Goal: Information Seeking & Learning: Learn about a topic

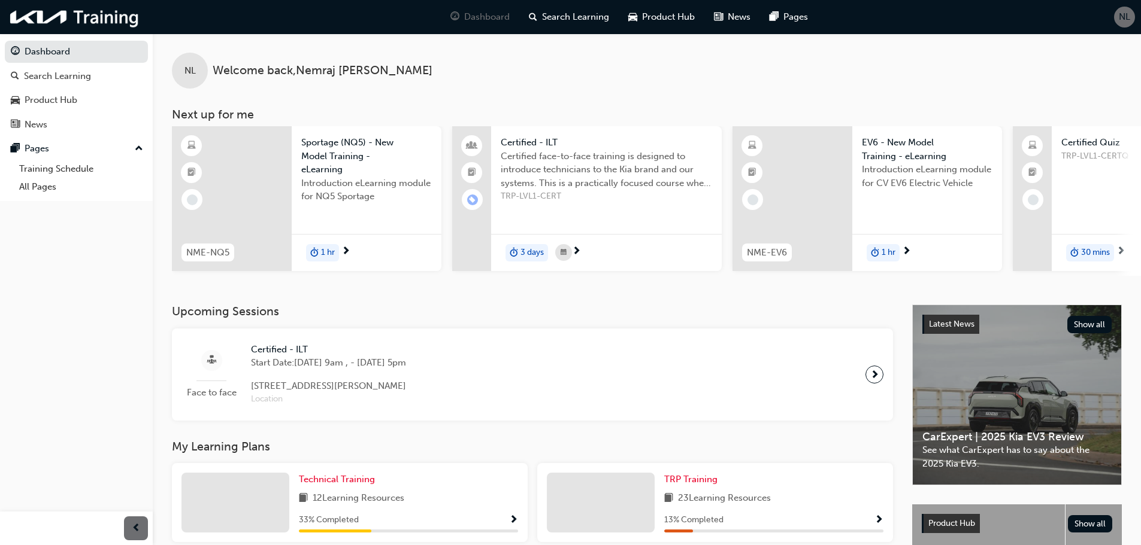
scroll to position [120, 0]
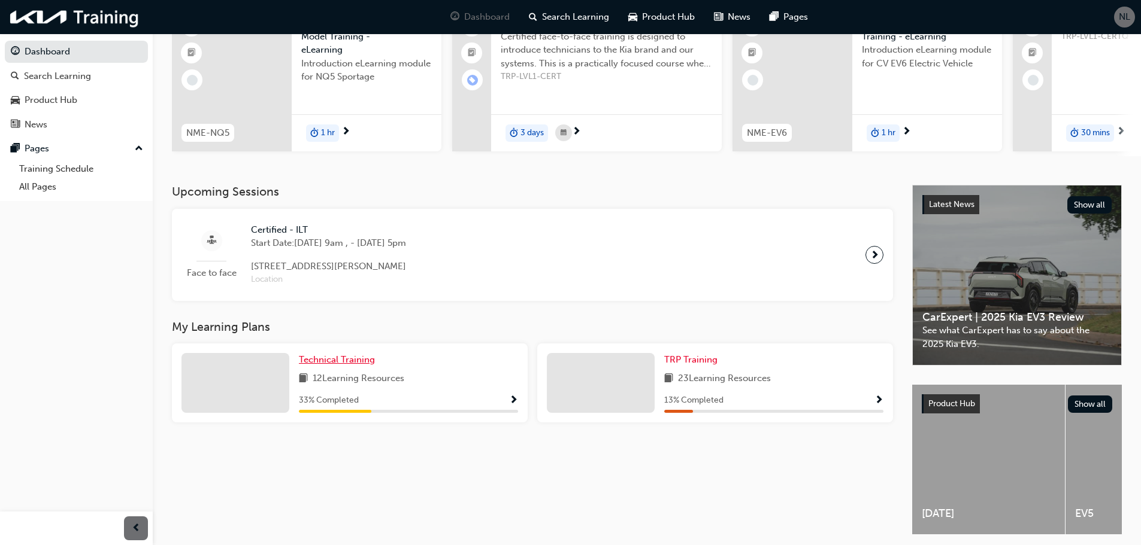
click at [321, 365] on span "Technical Training" at bounding box center [337, 359] width 76 height 11
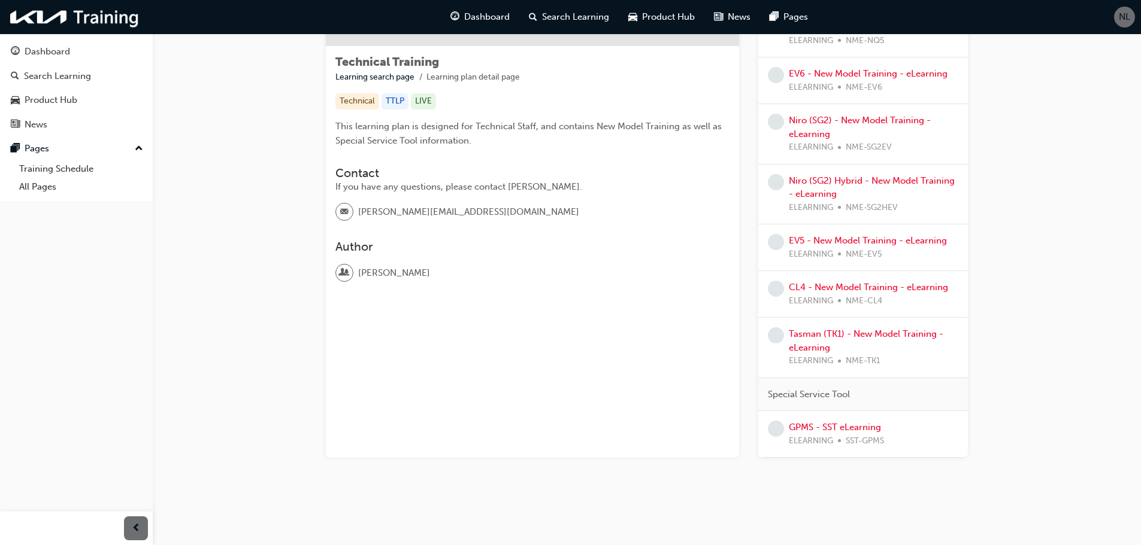
scroll to position [76, 0]
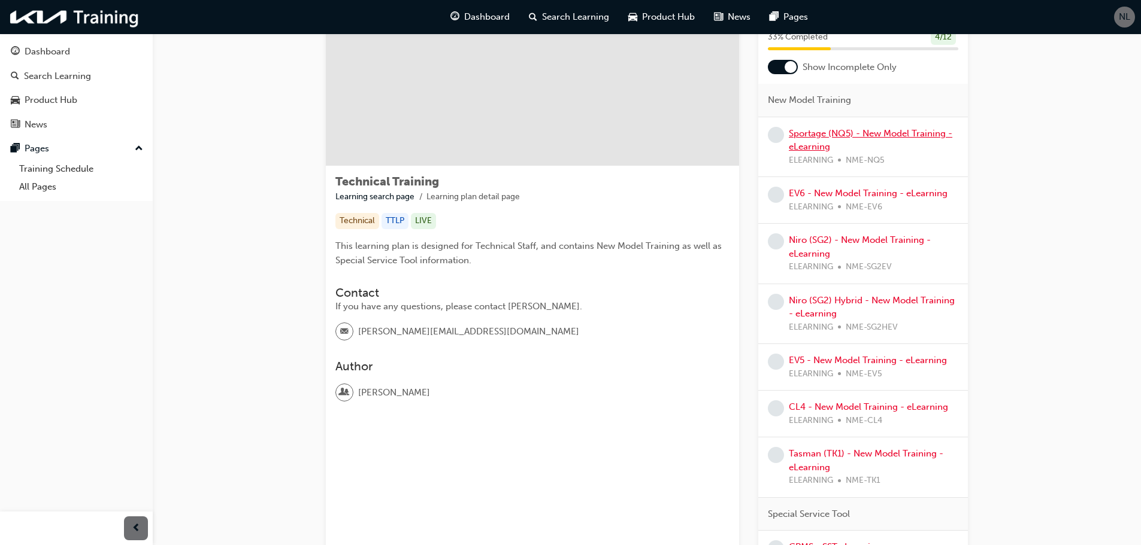
click at [829, 145] on link "Sportage (NQ5) - New Model Training - eLearning" at bounding box center [870, 140] width 163 height 25
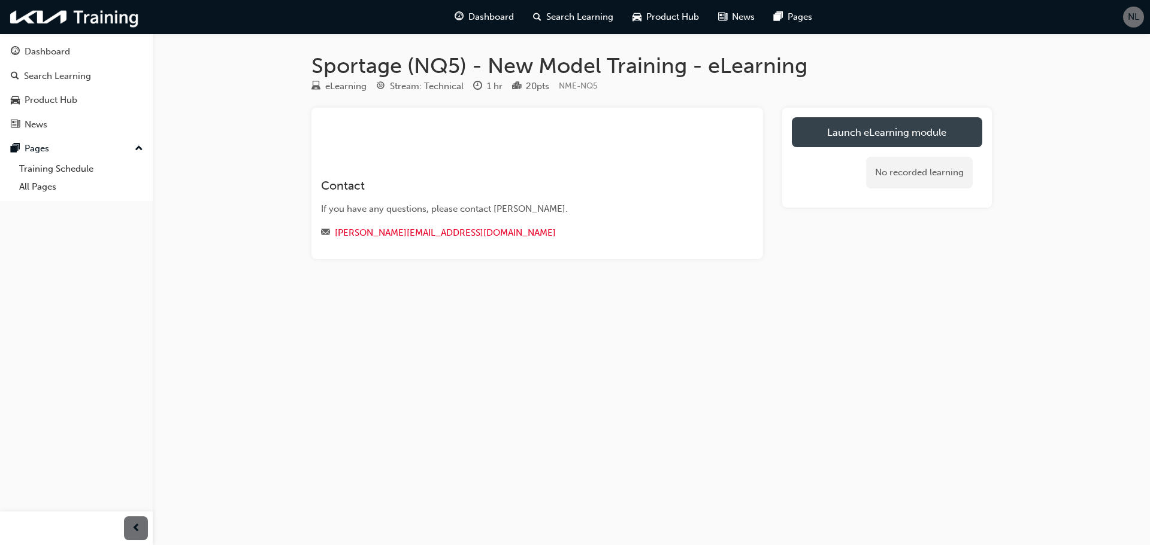
click at [857, 126] on link "Launch eLearning module" at bounding box center [887, 132] width 190 height 30
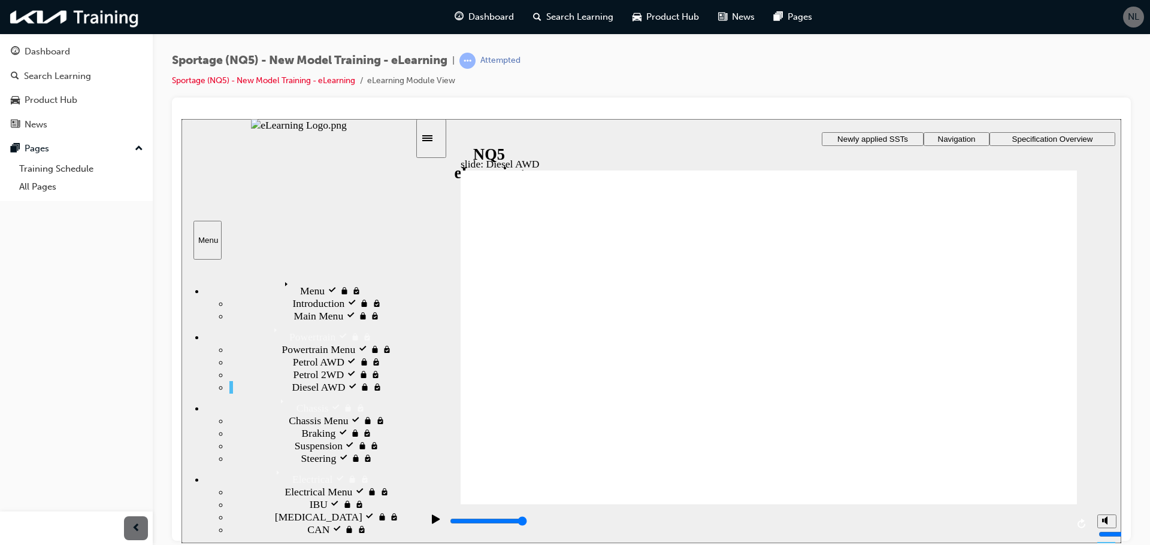
click at [437, 522] on rect "play/pause" at bounding box center [438, 518] width 2 height 8
click at [434, 521] on icon "play/pause" at bounding box center [436, 519] width 8 height 10
type input "4800"
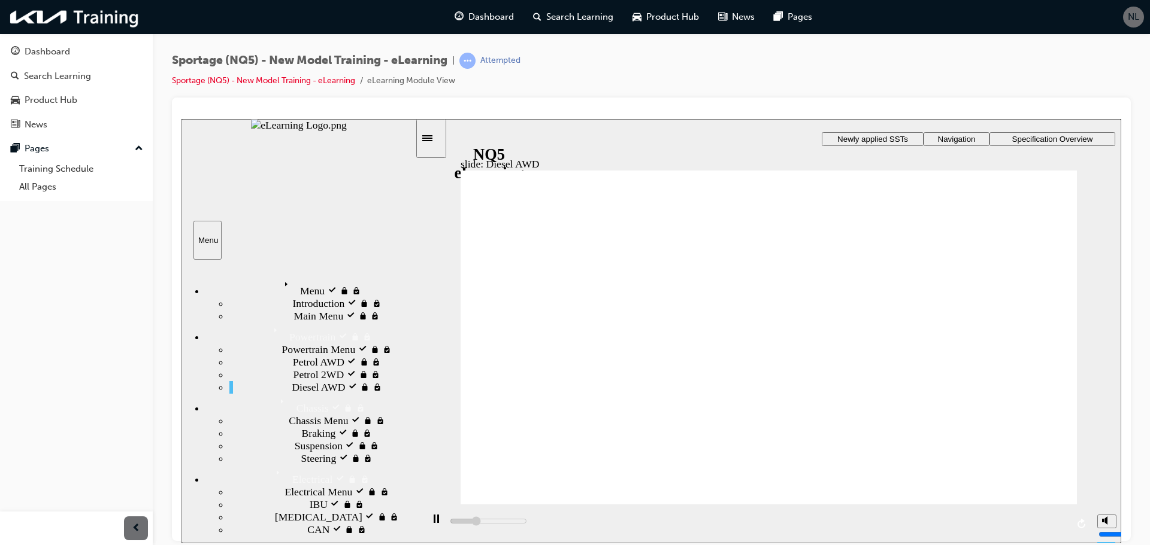
click at [437, 522] on rect "play/pause" at bounding box center [438, 518] width 2 height 8
drag, startPoint x: 1118, startPoint y: 275, endPoint x: 1108, endPoint y: 315, distance: 40.8
